Goal: Task Accomplishment & Management: Use online tool/utility

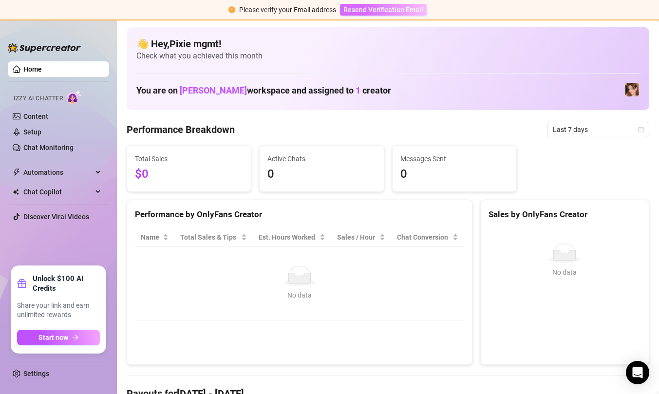
click at [399, 11] on span "Resend Verification Email" at bounding box center [384, 10] width 80 height 8
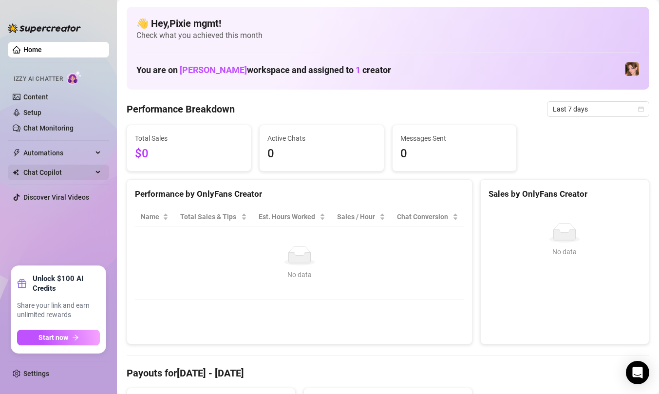
click at [79, 172] on span "Chat Copilot" at bounding box center [57, 173] width 69 height 16
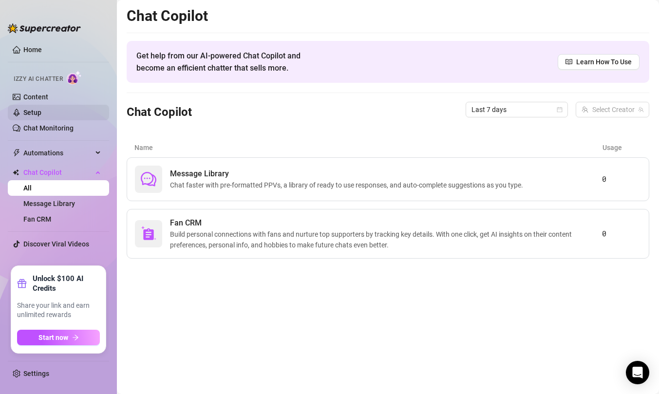
click at [41, 116] on link "Setup" at bounding box center [32, 113] width 18 height 8
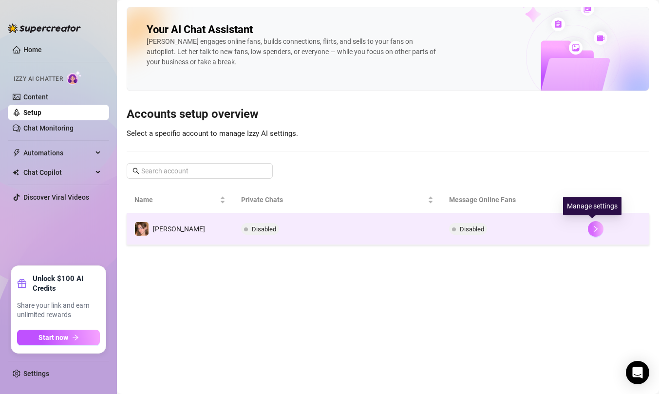
click at [597, 229] on button "button" at bounding box center [596, 229] width 16 height 16
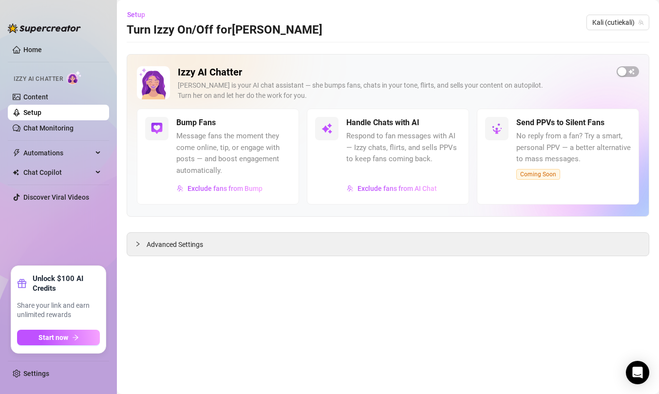
click at [191, 230] on div "Izzy AI Chatter Izzy is your AI chat assistant — she bumps fans, chats in your …" at bounding box center [388, 155] width 523 height 202
click at [623, 73] on div "button" at bounding box center [622, 71] width 9 height 9
click at [36, 51] on link "Home" at bounding box center [32, 50] width 19 height 8
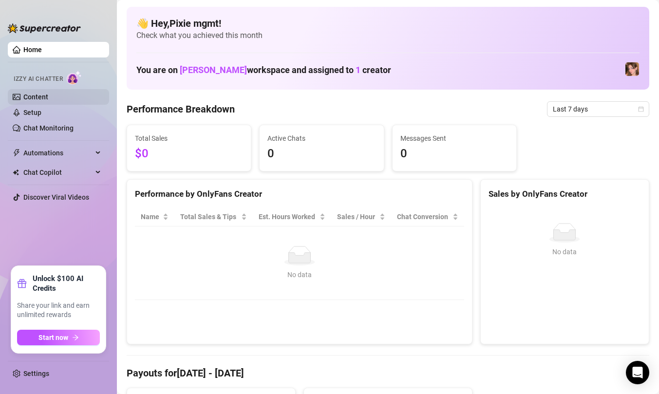
click at [48, 98] on link "Content" at bounding box center [35, 97] width 25 height 8
